Goal: Task Accomplishment & Management: Manage account settings

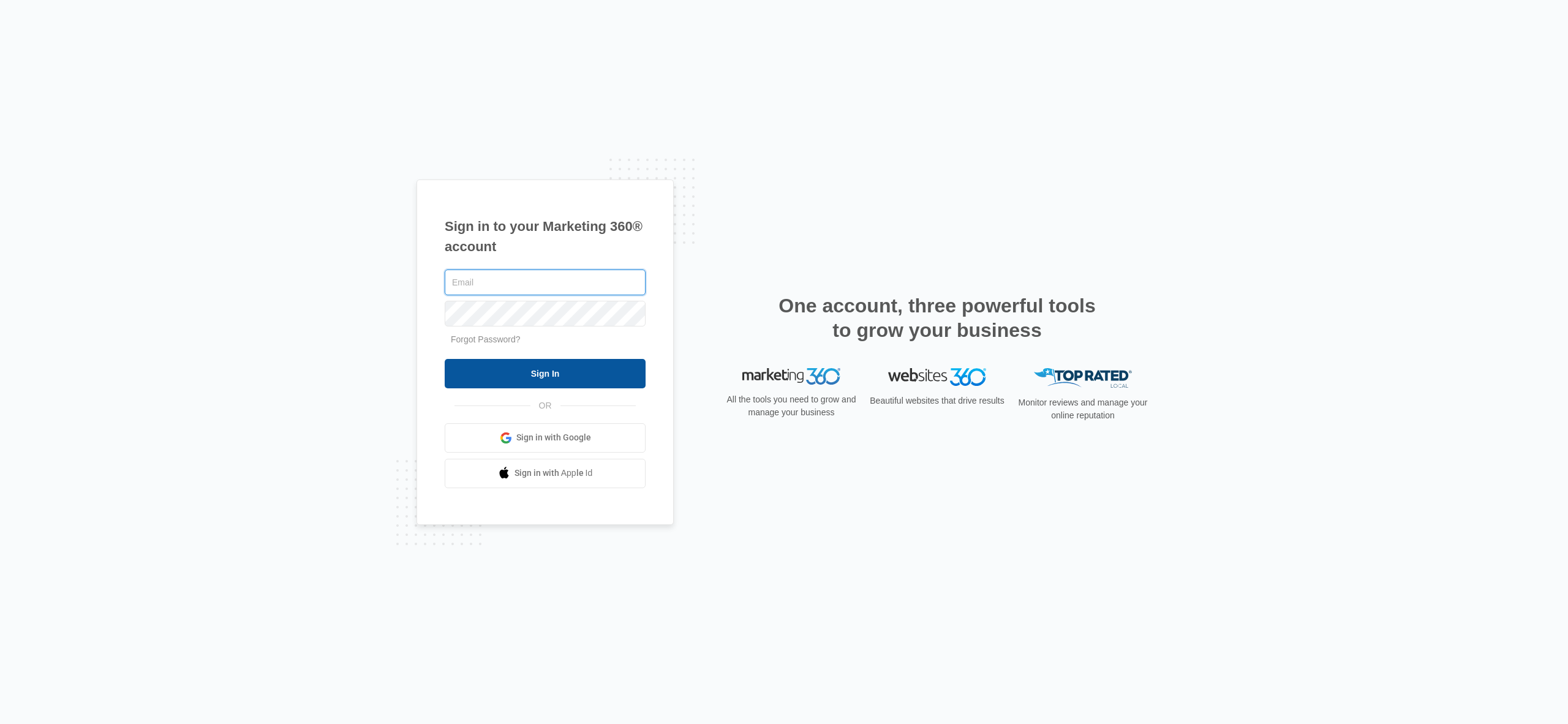
type input "[EMAIL_ADDRESS][DOMAIN_NAME]"
click at [578, 374] on input "Sign In" at bounding box center [546, 373] width 201 height 30
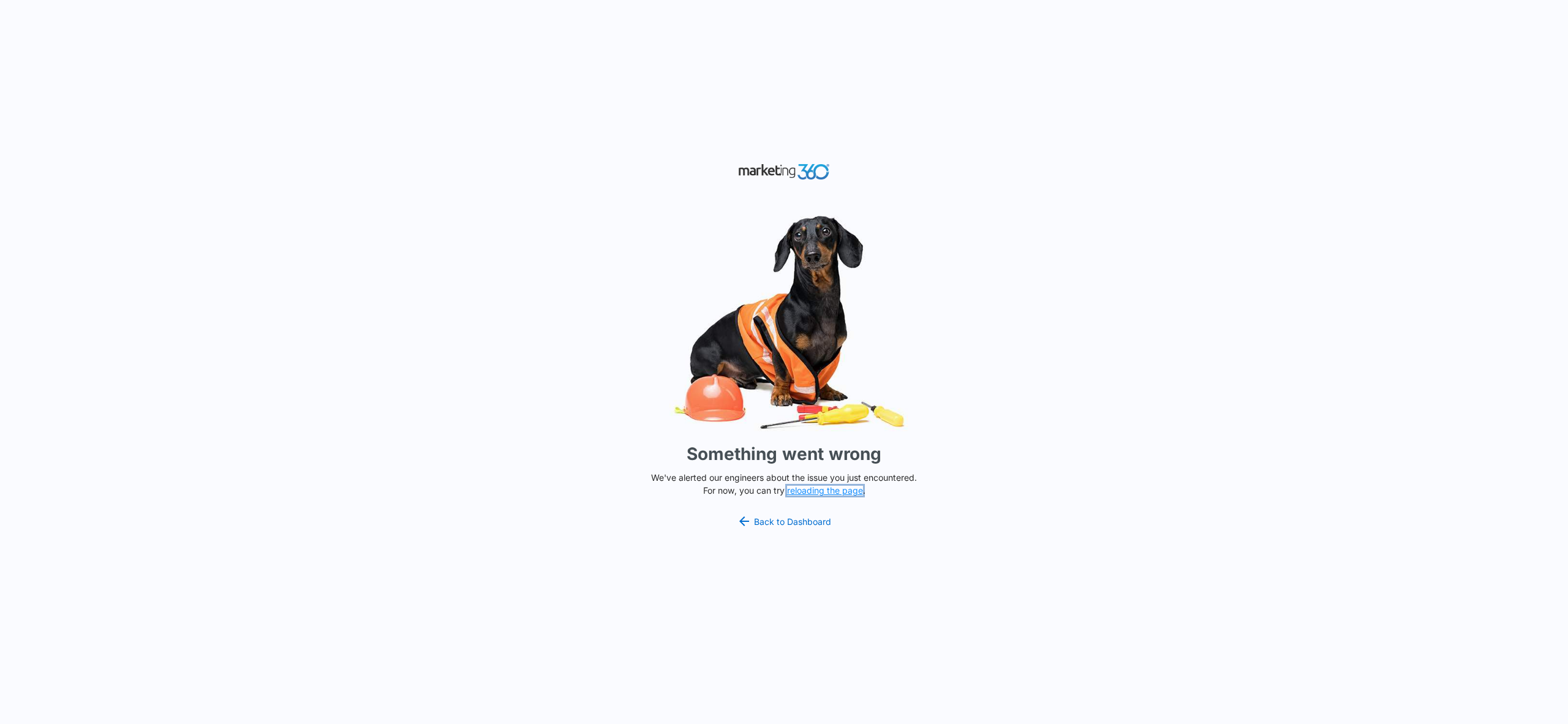
click at [816, 491] on button "reloading the page" at bounding box center [825, 491] width 76 height 10
click at [786, 522] on link "Back to Dashboard" at bounding box center [784, 521] width 94 height 14
